Goal: Check status

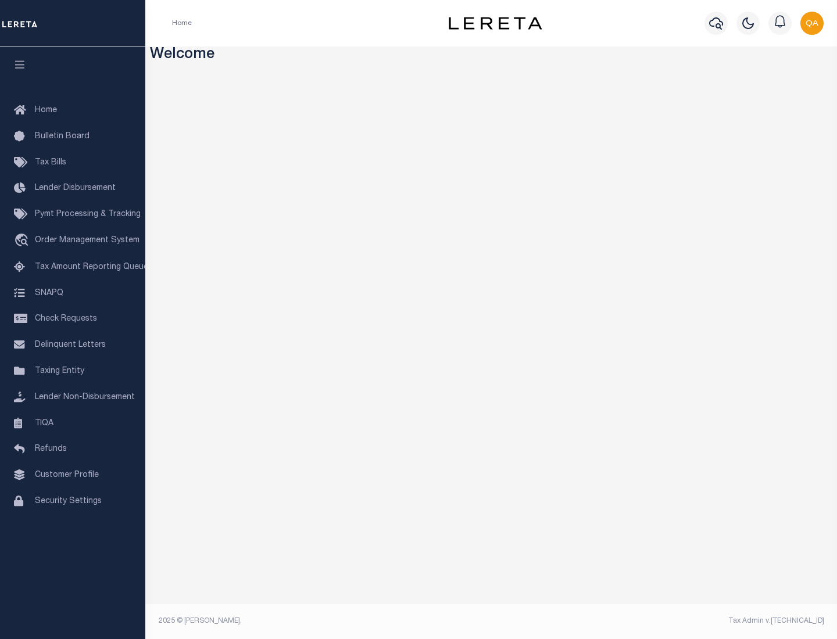
click at [73, 319] on span "Check Requests" at bounding box center [66, 319] width 62 height 8
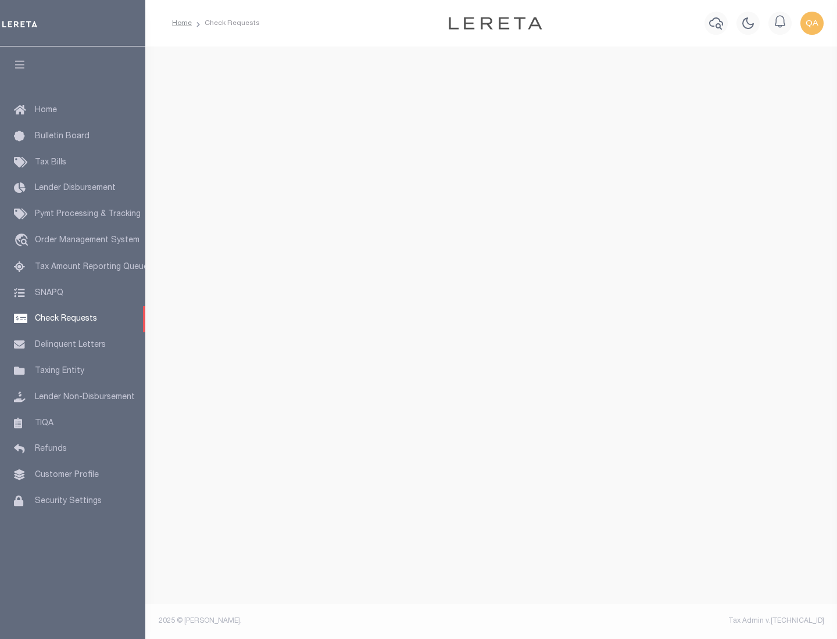
select select "50"
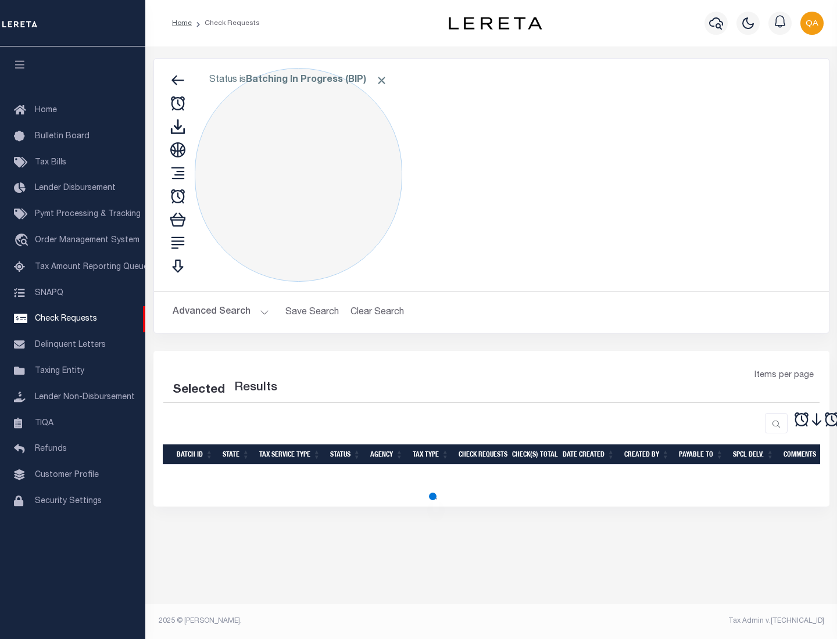
select select "50"
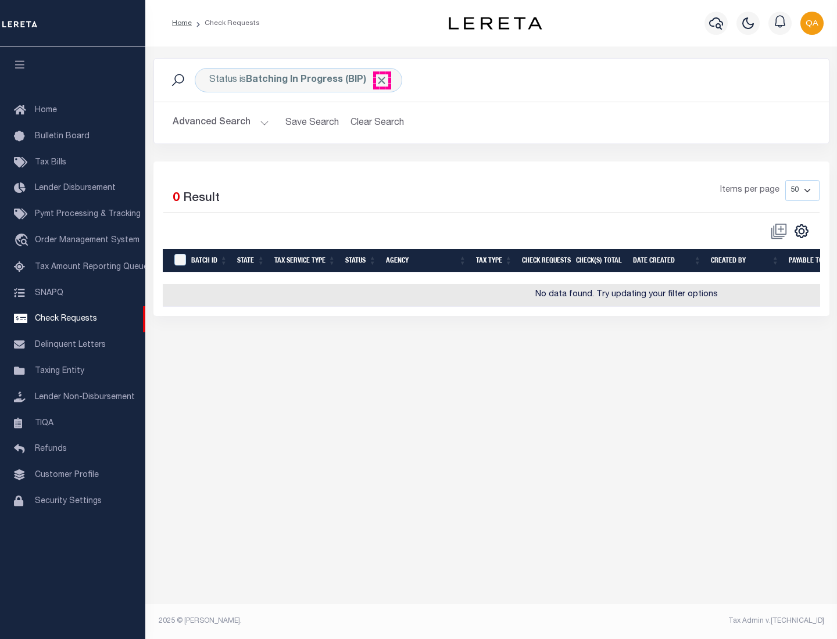
click at [382, 80] on span "Click to Remove" at bounding box center [382, 80] width 12 height 12
